Goal: Navigation & Orientation: Find specific page/section

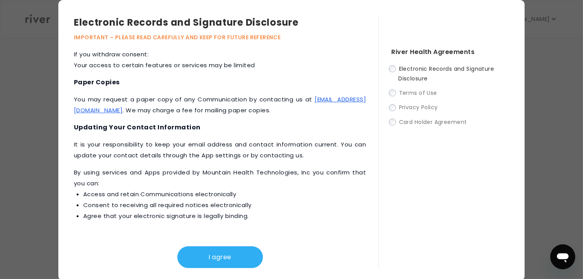
scroll to position [2, 0]
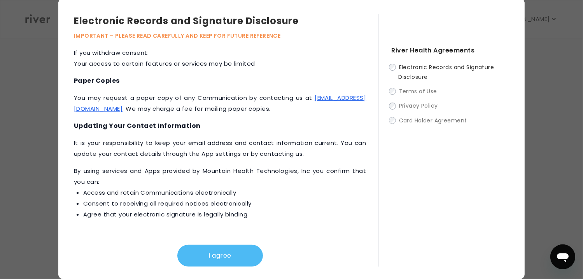
click at [214, 252] on button "I agree" at bounding box center [220, 256] width 86 height 22
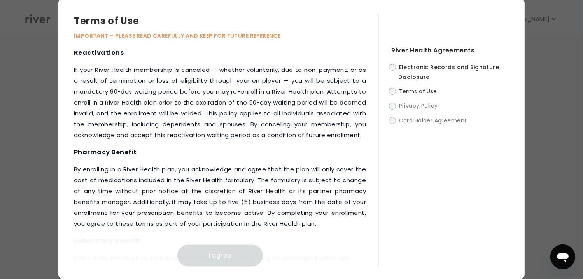
scroll to position [1022, 0]
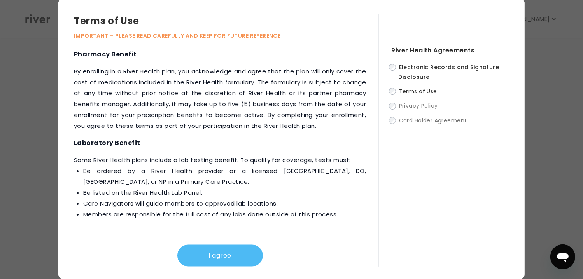
click at [222, 259] on button "I agree" at bounding box center [220, 256] width 86 height 22
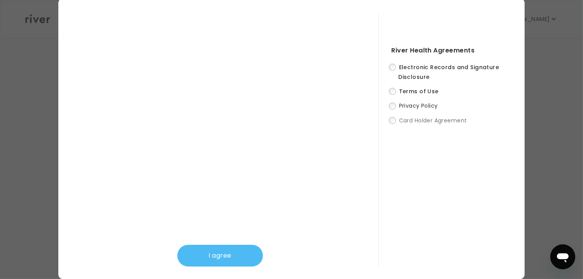
click at [232, 258] on button "I agree" at bounding box center [220, 256] width 86 height 22
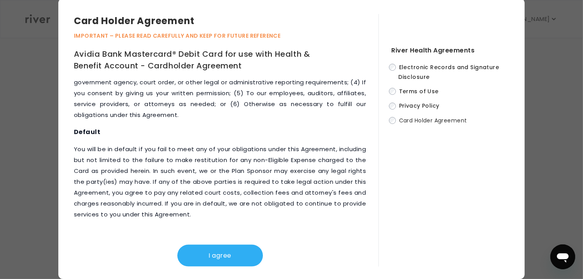
scroll to position [4022, 0]
click at [230, 254] on button "I agree" at bounding box center [220, 256] width 86 height 22
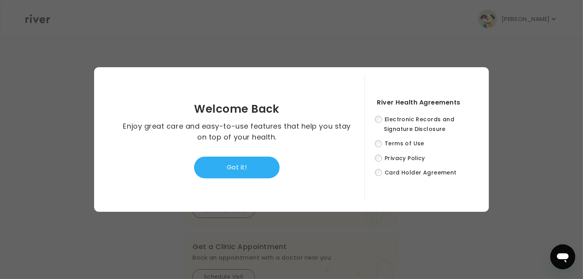
scroll to position [0, 0]
click at [254, 164] on button "Got it!" at bounding box center [237, 168] width 86 height 22
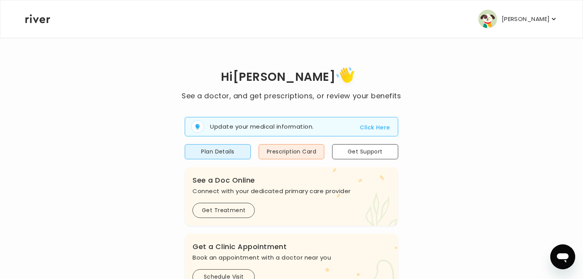
click at [544, 17] on p "[PERSON_NAME]" at bounding box center [526, 19] width 48 height 11
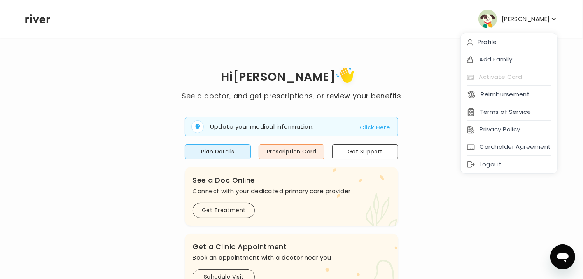
click at [432, 79] on div "Hi [PERSON_NAME] See a doctor, and get prescriptions, or review your benefits U…" at bounding box center [291, 278] width 533 height 427
